Goal: Information Seeking & Learning: Learn about a topic

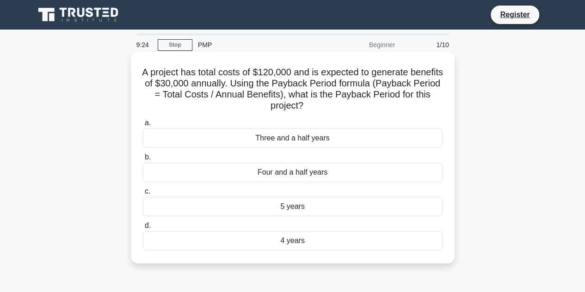
click at [291, 244] on div "4 years" at bounding box center [293, 240] width 300 height 19
click at [143, 229] on input "d. 4 years" at bounding box center [143, 226] width 0 height 6
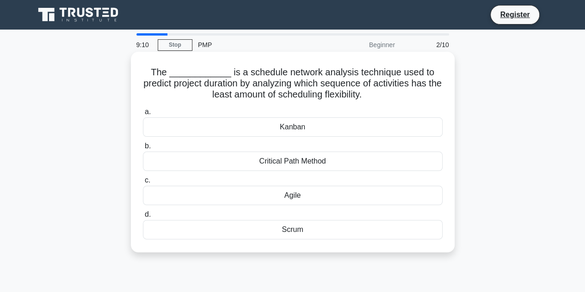
click at [290, 199] on div "Agile" at bounding box center [293, 195] width 300 height 19
click at [143, 184] on input "c. Agile" at bounding box center [143, 181] width 0 height 6
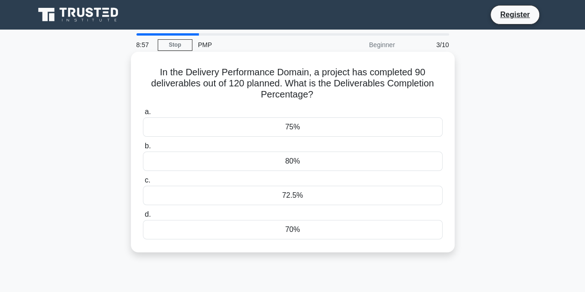
click at [295, 124] on div "75%" at bounding box center [293, 127] width 300 height 19
click at [143, 115] on input "a. 75%" at bounding box center [143, 112] width 0 height 6
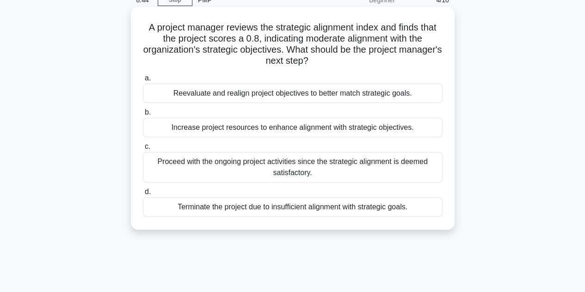
scroll to position [46, 0]
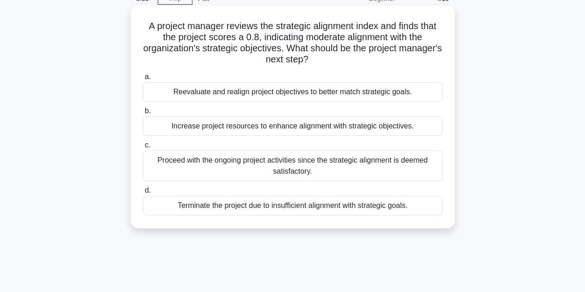
click at [299, 211] on div "Terminate the project due to insufficient alignment with strategic goals." at bounding box center [293, 205] width 300 height 19
click at [143, 194] on input "d. Terminate the project due to insufficient alignment with strategic goals." at bounding box center [143, 191] width 0 height 6
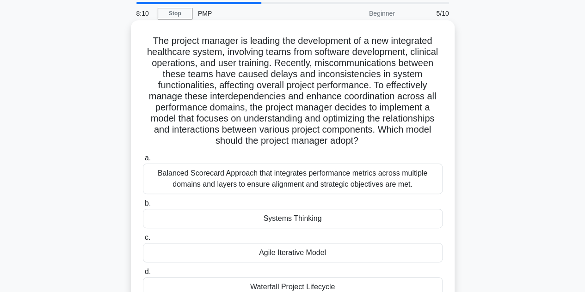
scroll to position [93, 0]
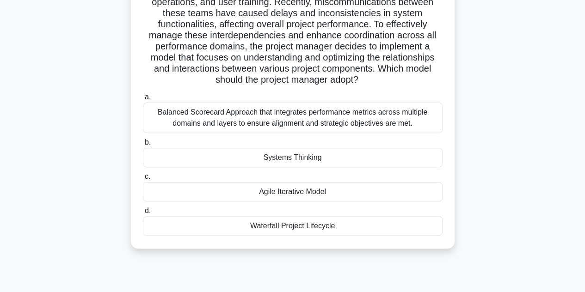
click at [277, 228] on div "Waterfall Project Lifecycle" at bounding box center [293, 226] width 300 height 19
click at [143, 214] on input "d. Waterfall Project Lifecycle" at bounding box center [143, 211] width 0 height 6
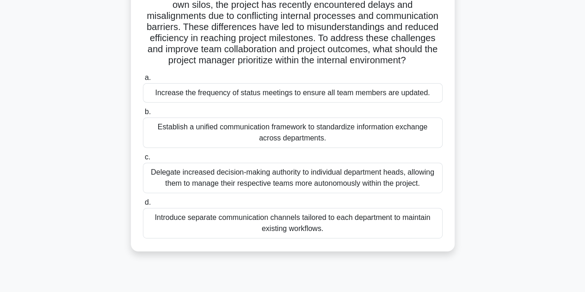
scroll to position [139, 0]
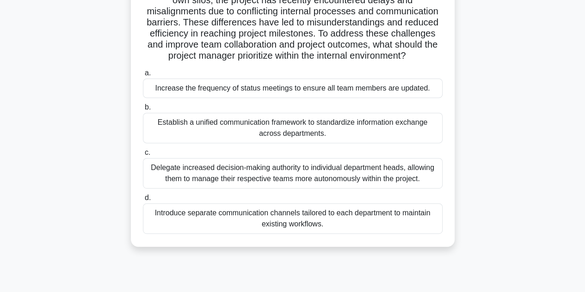
click at [335, 94] on div "Increase the frequency of status meetings to ensure all team members are update…" at bounding box center [293, 88] width 300 height 19
click at [143, 76] on input "a. Increase the frequency of status meetings to ensure all team members are upd…" at bounding box center [143, 73] width 0 height 6
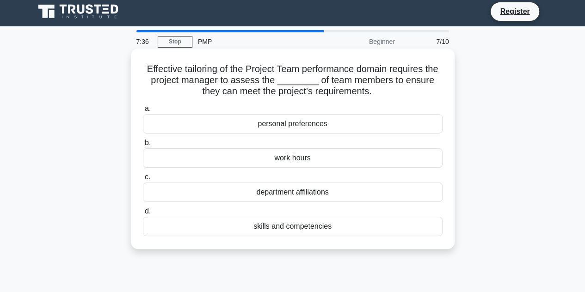
scroll to position [0, 0]
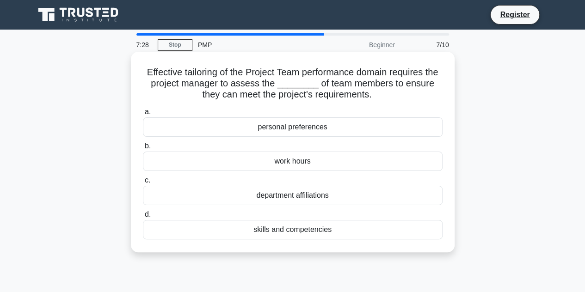
click at [322, 129] on div "personal preferences" at bounding box center [293, 127] width 300 height 19
click at [143, 115] on input "a. personal preferences" at bounding box center [143, 112] width 0 height 6
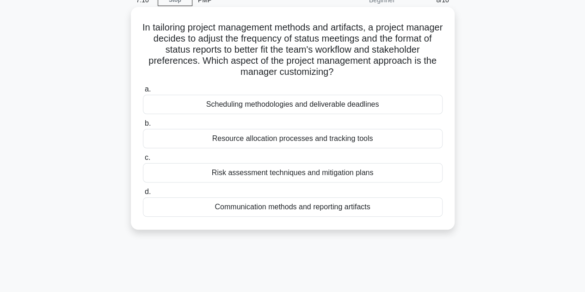
scroll to position [46, 0]
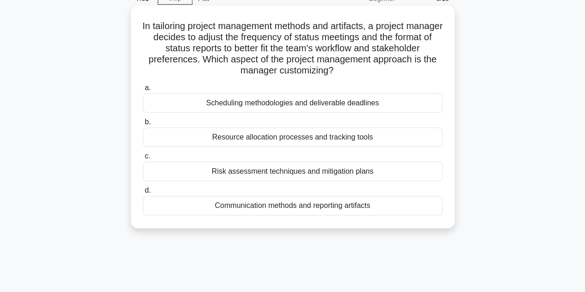
click at [331, 208] on div "Communication methods and reporting artifacts" at bounding box center [293, 205] width 300 height 19
click at [143, 194] on input "d. Communication methods and reporting artifacts" at bounding box center [143, 191] width 0 height 6
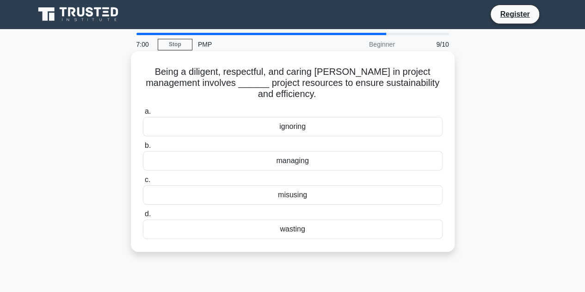
scroll to position [0, 0]
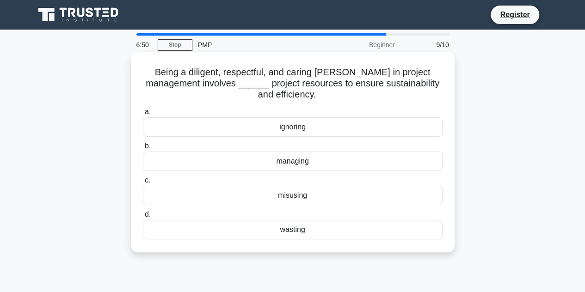
click at [333, 160] on div "managing" at bounding box center [293, 161] width 300 height 19
click at [143, 149] on input "b. managing" at bounding box center [143, 146] width 0 height 6
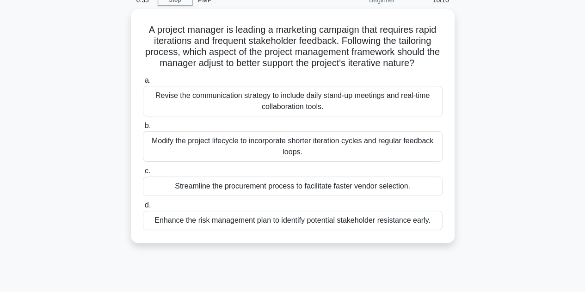
scroll to position [46, 0]
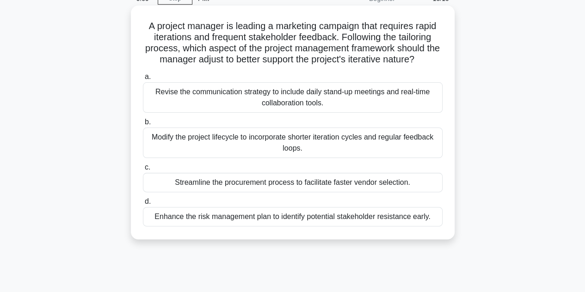
click at [300, 105] on div "Revise the communication strategy to include daily stand-up meetings and real-t…" at bounding box center [293, 97] width 300 height 31
click at [143, 80] on input "a. Revise the communication strategy to include daily stand-up meetings and rea…" at bounding box center [143, 77] width 0 height 6
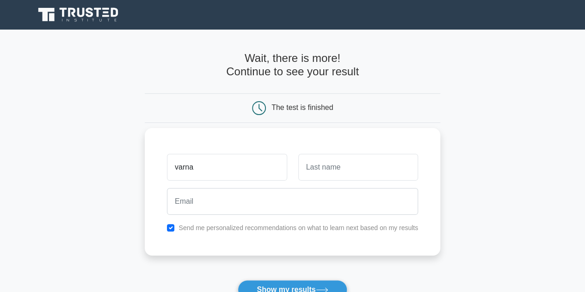
type input "varna"
click at [359, 166] on input "text" at bounding box center [358, 167] width 120 height 27
type input "hanna"
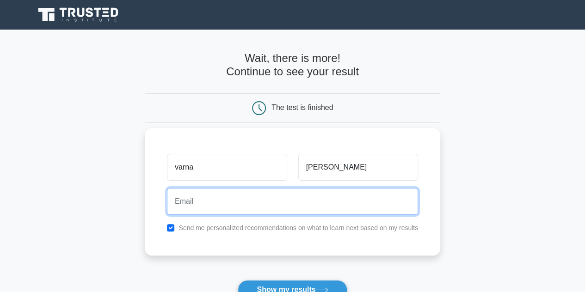
click at [286, 202] on input "email" at bounding box center [292, 201] width 251 height 27
type input "varnahanna@gmail.com"
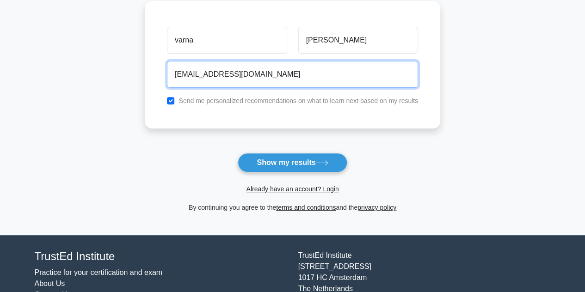
scroll to position [171, 0]
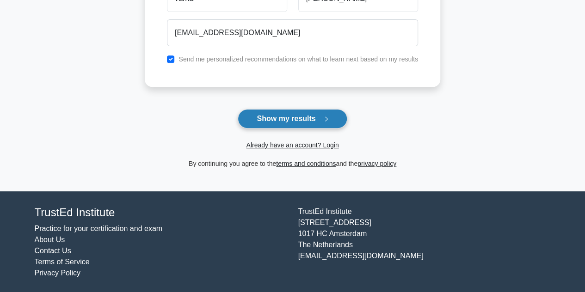
click at [326, 124] on button "Show my results" at bounding box center [292, 118] width 109 height 19
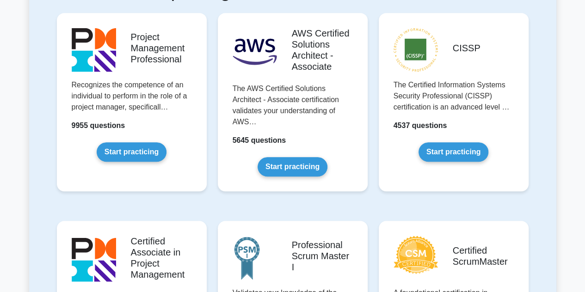
scroll to position [231, 0]
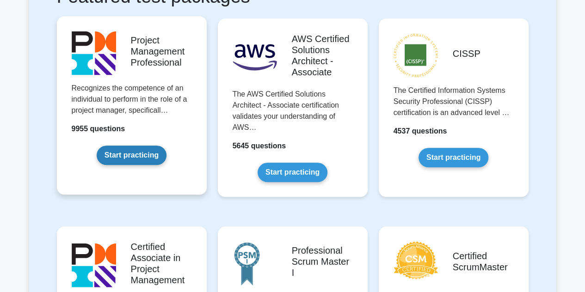
click at [114, 154] on link "Start practicing" at bounding box center [132, 155] width 70 height 19
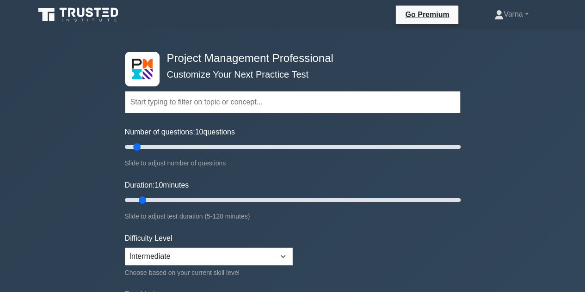
click at [242, 103] on input "text" at bounding box center [293, 102] width 336 height 22
click at [212, 110] on input "text" at bounding box center [293, 102] width 336 height 22
drag, startPoint x: 136, startPoint y: 146, endPoint x: 492, endPoint y: 147, distance: 356.3
type input "200"
click at [461, 147] on input "Number of questions: 200 questions" at bounding box center [293, 147] width 336 height 11
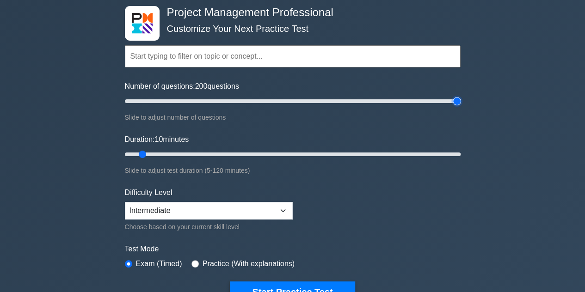
scroll to position [46, 0]
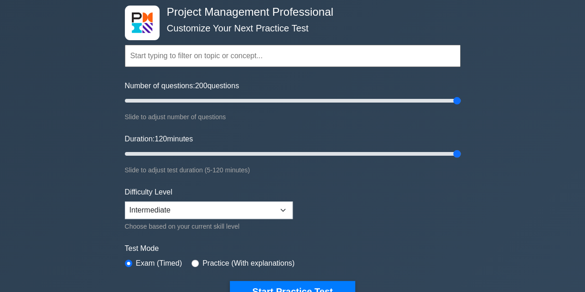
drag, startPoint x: 143, startPoint y: 156, endPoint x: 463, endPoint y: 154, distance: 320.2
type input "120"
click at [461, 154] on input "Duration: 120 minutes" at bounding box center [293, 154] width 336 height 11
drag, startPoint x: 457, startPoint y: 104, endPoint x: 150, endPoint y: 112, distance: 307.4
type input "20"
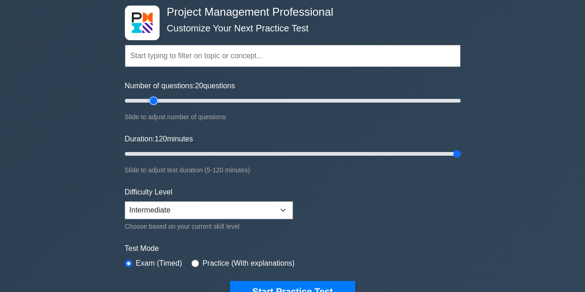
click at [150, 106] on input "Number of questions: 20 questions" at bounding box center [293, 100] width 336 height 11
drag, startPoint x: 454, startPoint y: 152, endPoint x: 198, endPoint y: 155, distance: 256.8
type input "30"
click at [198, 155] on input "Duration: 30 minutes" at bounding box center [293, 154] width 336 height 11
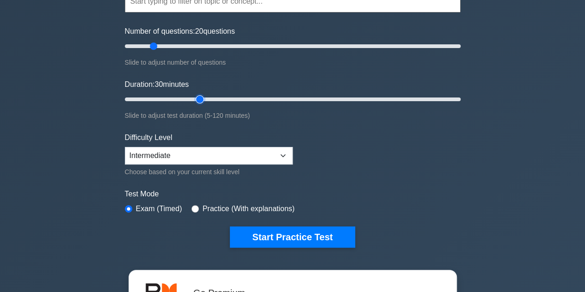
scroll to position [139, 0]
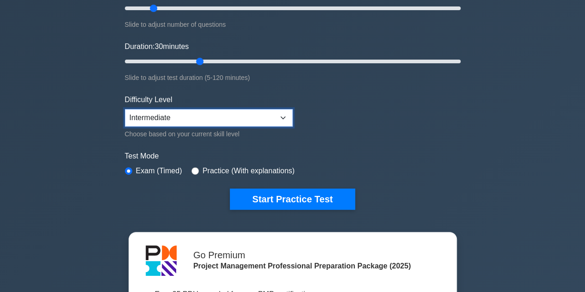
click at [215, 118] on select "Beginner Intermediate Expert" at bounding box center [209, 118] width 168 height 18
select select "beginner"
click at [125, 109] on select "Beginner Intermediate Expert" at bounding box center [209, 118] width 168 height 18
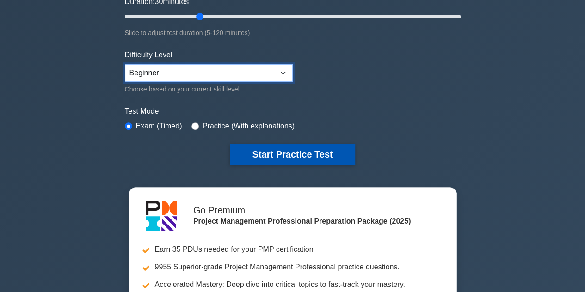
scroll to position [185, 0]
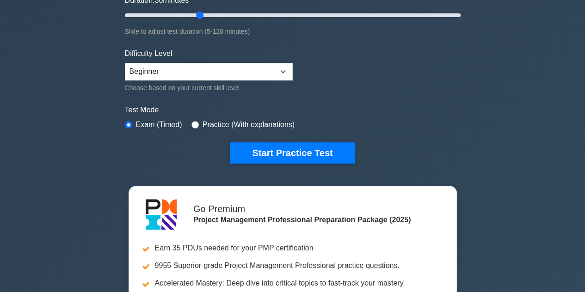
click at [214, 126] on label "Practice (With explanations)" at bounding box center [249, 124] width 92 height 11
click at [203, 125] on label "Practice (With explanations)" at bounding box center [249, 124] width 92 height 11
click at [197, 124] on div "Practice (With explanations)" at bounding box center [243, 124] width 103 height 11
click at [193, 121] on input "radio" at bounding box center [195, 124] width 7 height 7
radio input "true"
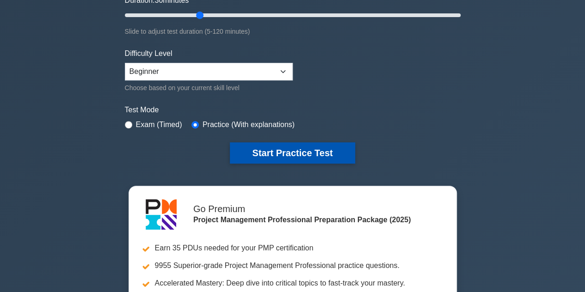
click at [262, 154] on button "Start Practice Test" at bounding box center [292, 153] width 125 height 21
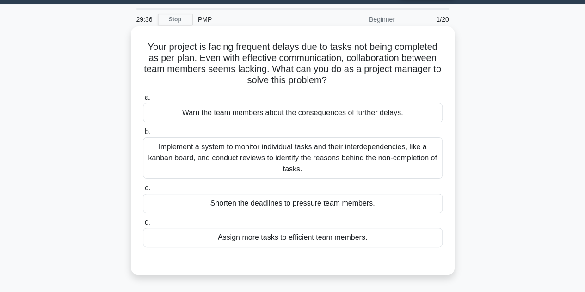
scroll to position [46, 0]
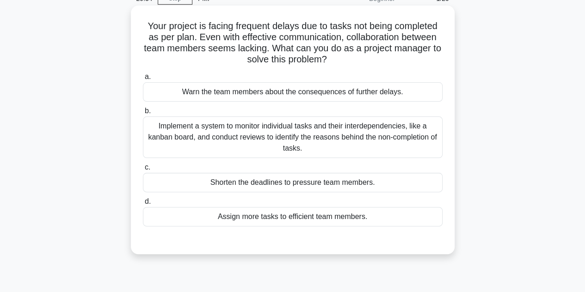
click at [369, 141] on div "Implement a system to monitor individual tasks and their interdependencies, lik…" at bounding box center [293, 138] width 300 height 42
click at [143, 114] on input "b. Implement a system to monitor individual tasks and their interdependencies, …" at bounding box center [143, 111] width 0 height 6
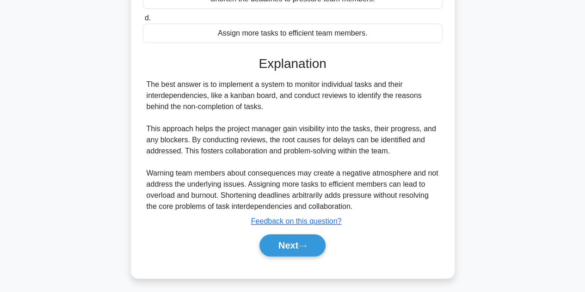
scroll to position [231, 0]
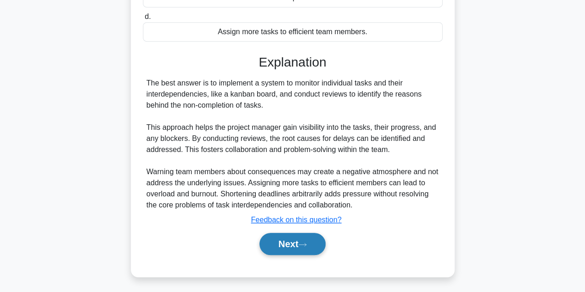
click at [317, 240] on button "Next" at bounding box center [293, 244] width 66 height 22
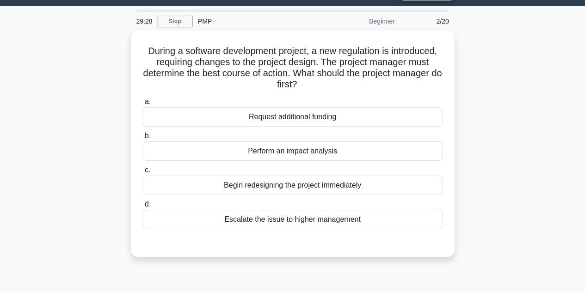
scroll to position [22, 0]
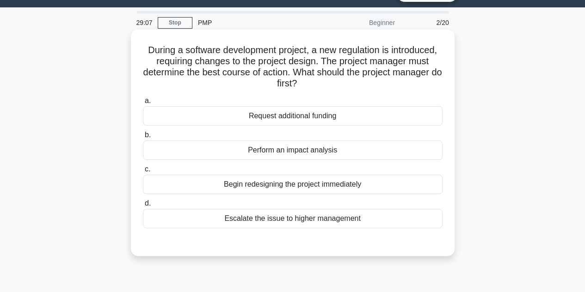
click at [342, 149] on div "Perform an impact analysis" at bounding box center [293, 150] width 300 height 19
click at [143, 138] on input "b. Perform an impact analysis" at bounding box center [143, 135] width 0 height 6
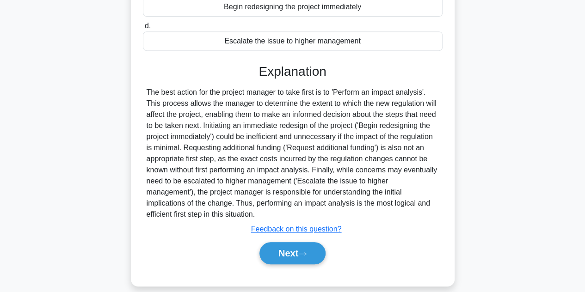
scroll to position [210, 0]
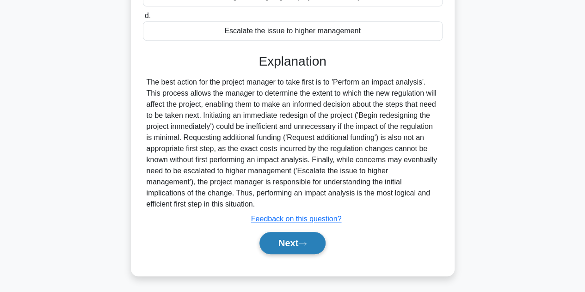
click at [307, 247] on button "Next" at bounding box center [293, 243] width 66 height 22
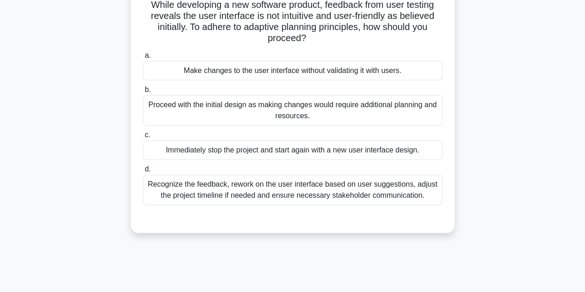
scroll to position [68, 0]
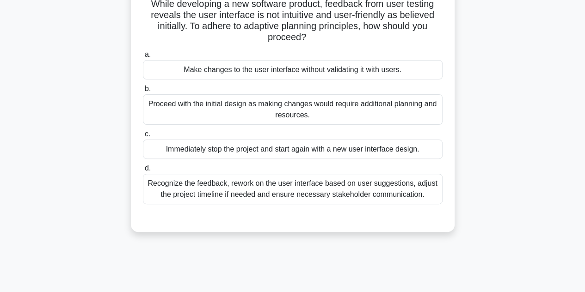
click at [327, 195] on div "Recognize the feedback, rework on the user interface based on user suggestions,…" at bounding box center [293, 189] width 300 height 31
click at [143, 172] on input "d. Recognize the feedback, rework on the user interface based on user suggestio…" at bounding box center [143, 169] width 0 height 6
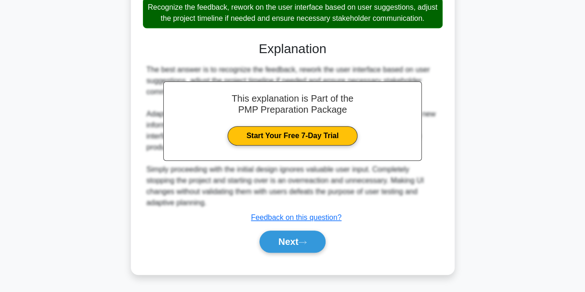
scroll to position [255, 0]
click at [288, 245] on button "Next" at bounding box center [293, 242] width 66 height 22
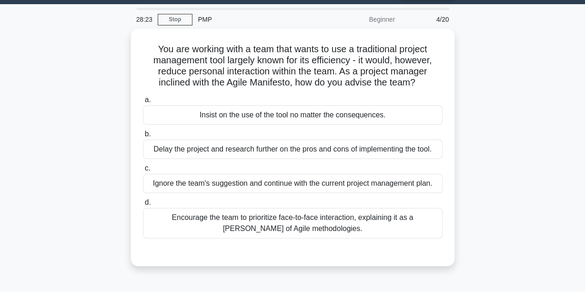
scroll to position [46, 0]
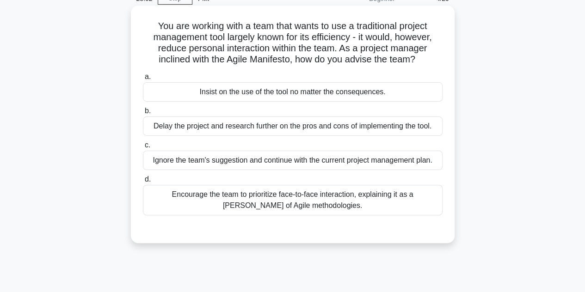
click at [287, 202] on div "Encourage the team to prioritize face-to-face interaction, explaining it as a t…" at bounding box center [293, 200] width 300 height 31
click at [143, 183] on input "d. Encourage the team to prioritize face-to-face interaction, explaining it as …" at bounding box center [143, 180] width 0 height 6
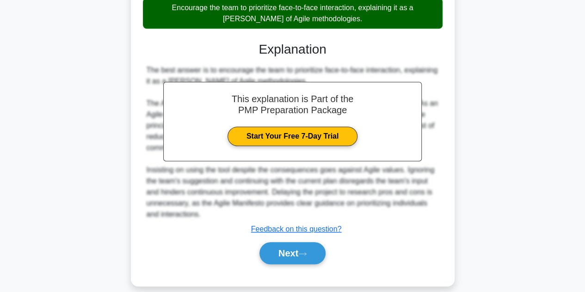
scroll to position [243, 0]
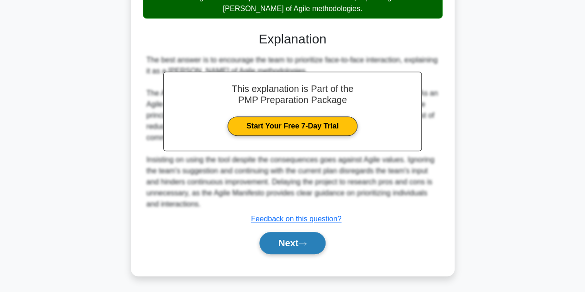
click at [298, 235] on button "Next" at bounding box center [293, 243] width 66 height 22
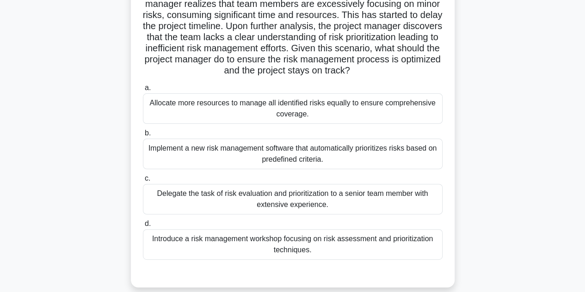
scroll to position [93, 0]
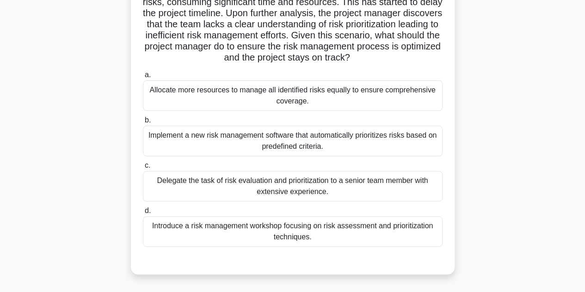
click at [292, 147] on div "Implement a new risk management software that automatically prioritizes risks b…" at bounding box center [293, 141] width 300 height 31
click at [143, 124] on input "b. Implement a new risk management software that automatically prioritizes risk…" at bounding box center [143, 121] width 0 height 6
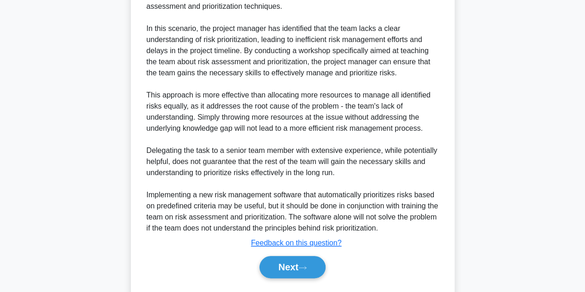
scroll to position [411, 0]
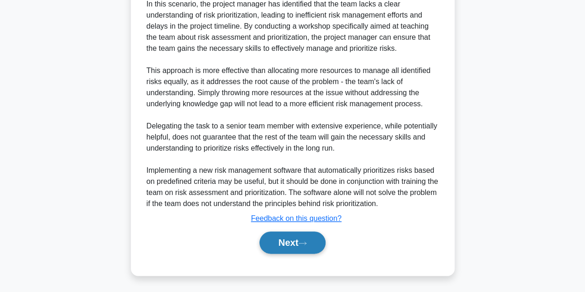
click at [317, 234] on button "Next" at bounding box center [293, 243] width 66 height 22
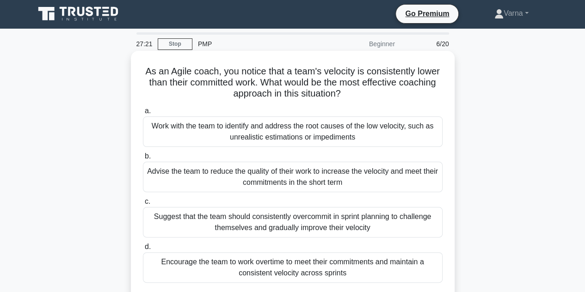
scroll to position [0, 0]
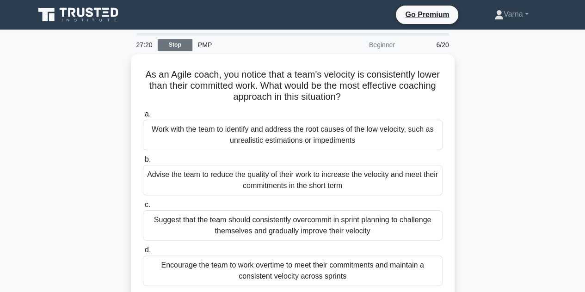
click at [171, 41] on link "Stop" at bounding box center [175, 45] width 35 height 12
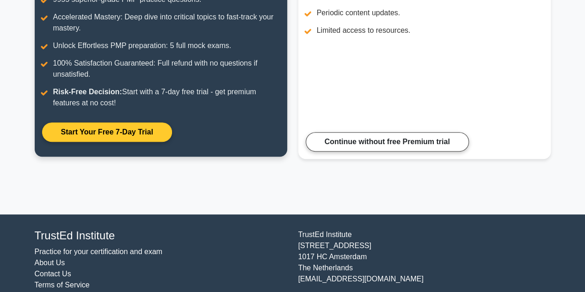
scroll to position [209, 0]
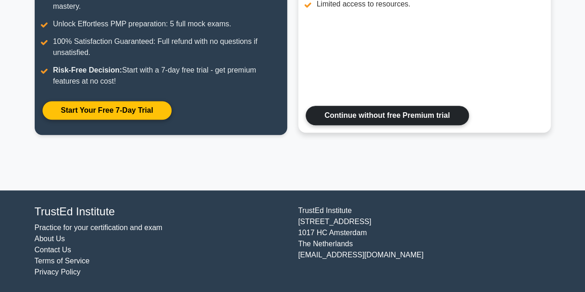
click at [436, 112] on link "Continue without free Premium trial" at bounding box center [387, 115] width 163 height 19
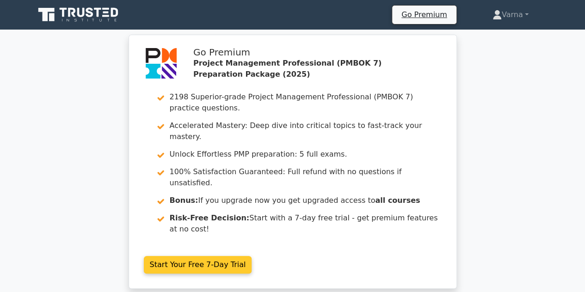
click at [211, 256] on link "Start Your Free 7-Day Trial" at bounding box center [198, 265] width 108 height 18
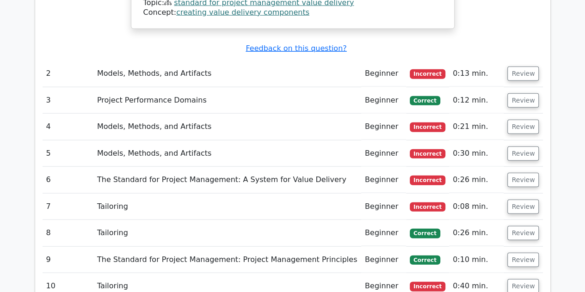
scroll to position [1018, 0]
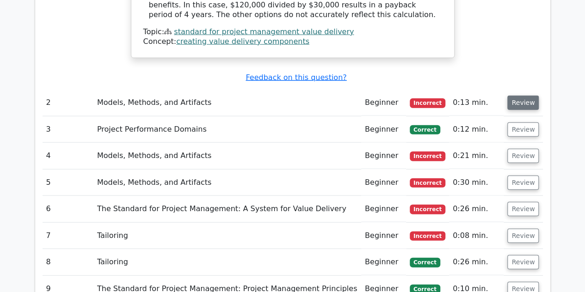
click at [528, 96] on button "Review" at bounding box center [523, 103] width 31 height 14
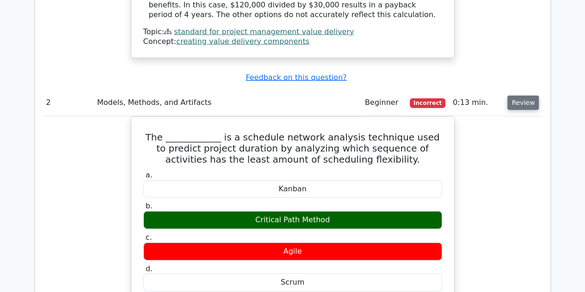
click at [528, 96] on button "Review" at bounding box center [523, 103] width 31 height 14
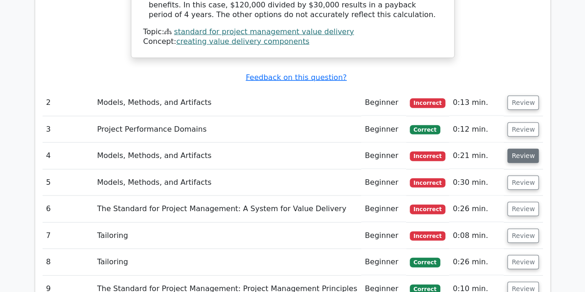
click at [517, 149] on button "Review" at bounding box center [523, 156] width 31 height 14
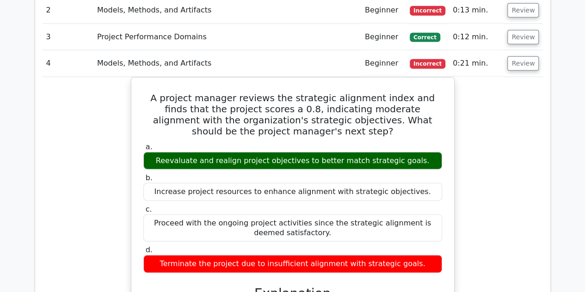
scroll to position [1064, 0]
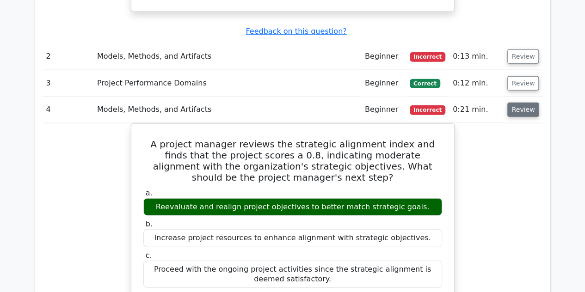
click at [521, 103] on button "Review" at bounding box center [523, 110] width 31 height 14
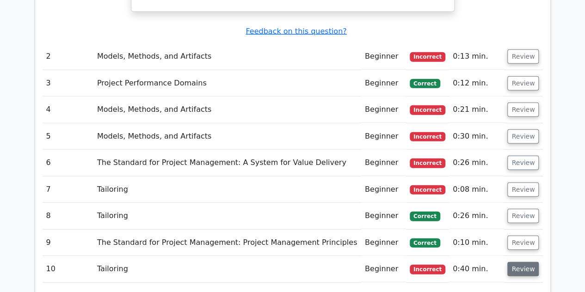
click at [512, 262] on button "Review" at bounding box center [523, 269] width 31 height 14
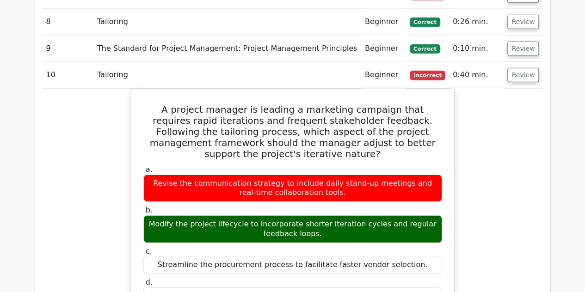
scroll to position [1111, 0]
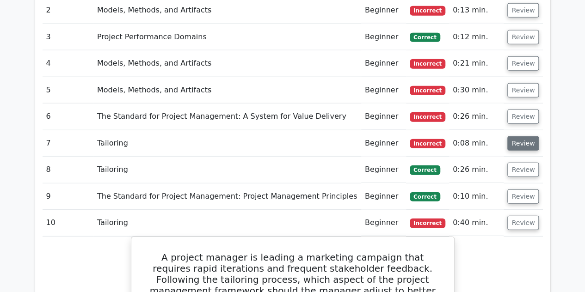
click at [520, 137] on button "Review" at bounding box center [523, 144] width 31 height 14
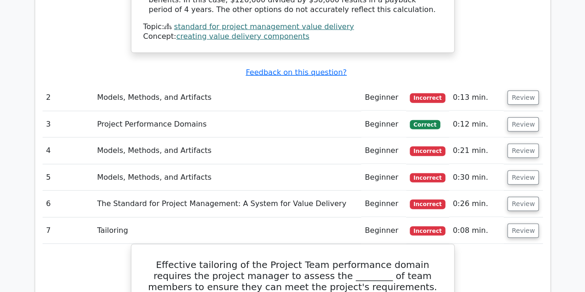
scroll to position [972, 0]
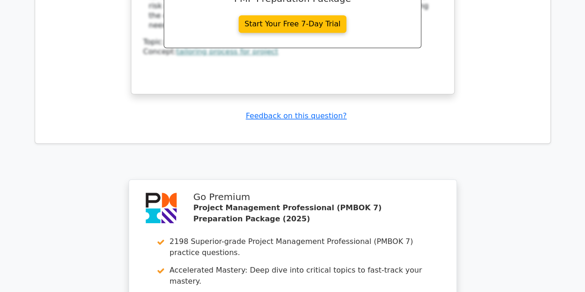
scroll to position [2221, 0]
